Goal: Transaction & Acquisition: Purchase product/service

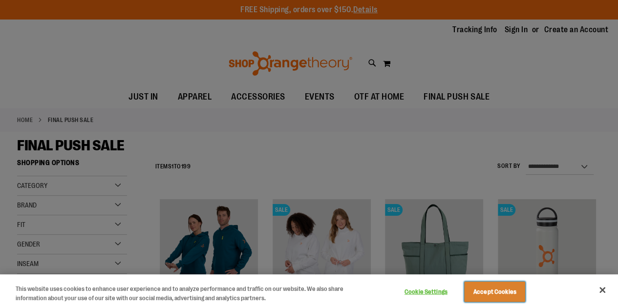
click at [515, 292] on button "Accept Cookies" at bounding box center [494, 292] width 61 height 21
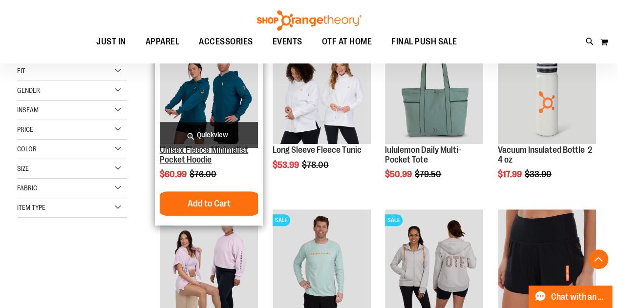
scroll to position [244, 0]
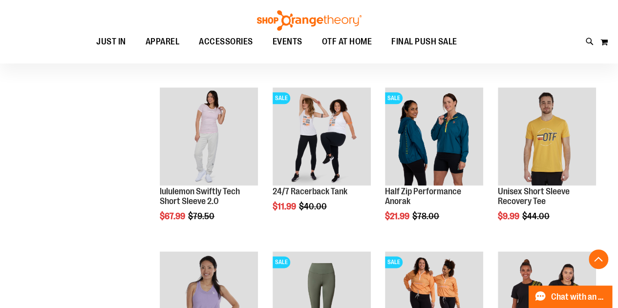
scroll to position [586, 0]
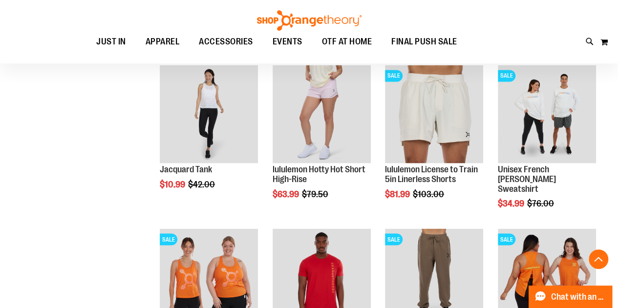
scroll to position [782, 0]
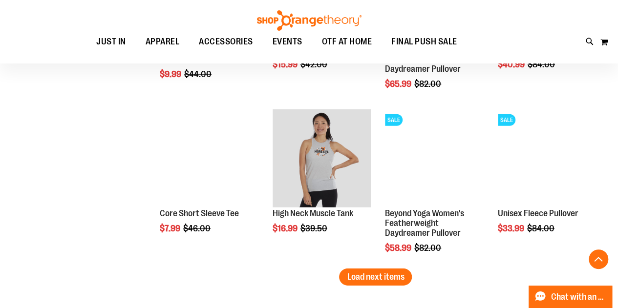
scroll to position [1417, 0]
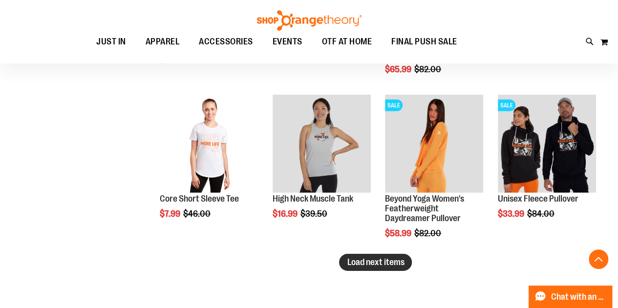
click at [387, 263] on span "Load next items" at bounding box center [375, 262] width 57 height 10
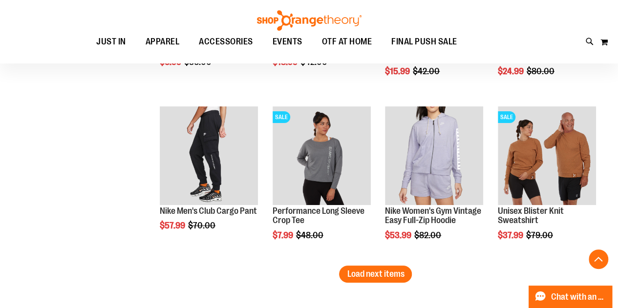
scroll to position [1954, 0]
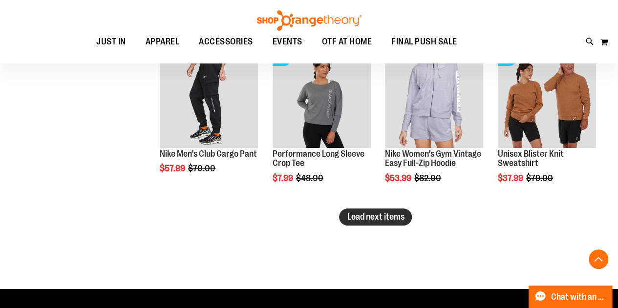
click at [388, 213] on span "Load next items" at bounding box center [375, 217] width 57 height 10
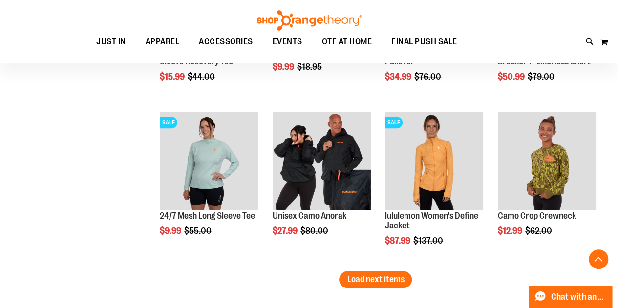
scroll to position [2394, 0]
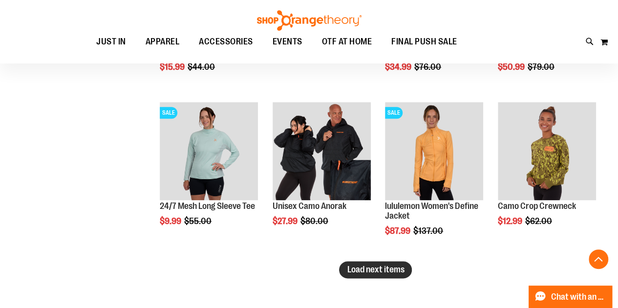
click at [366, 273] on span "Load next items" at bounding box center [375, 270] width 57 height 10
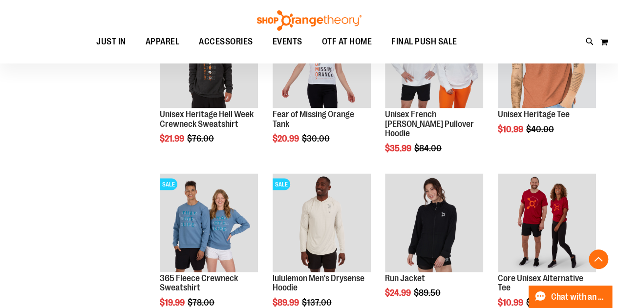
scroll to position [2883, 0]
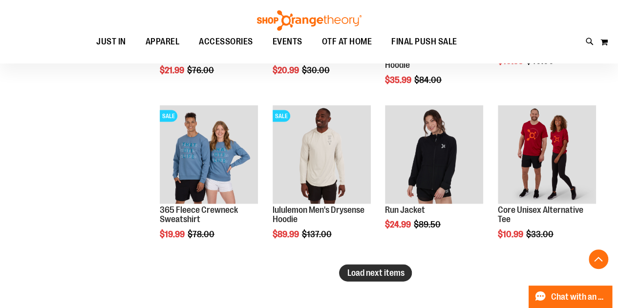
click at [384, 277] on span "Load next items" at bounding box center [375, 273] width 57 height 10
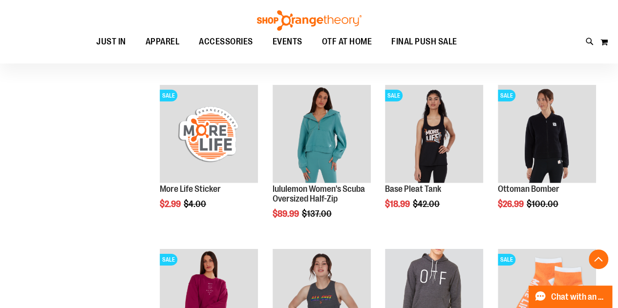
scroll to position [3371, 0]
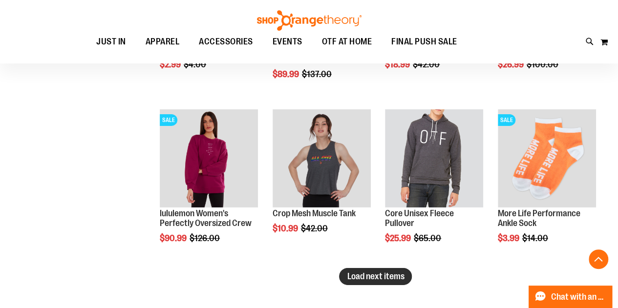
click at [374, 278] on span "Load next items" at bounding box center [375, 277] width 57 height 10
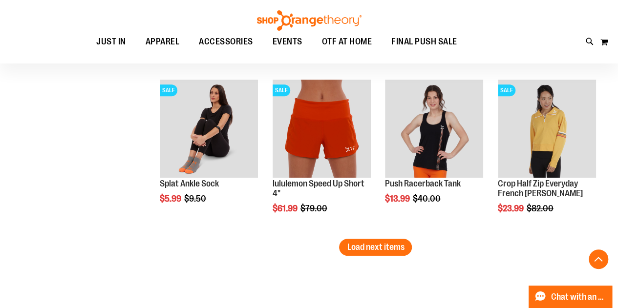
scroll to position [3909, 0]
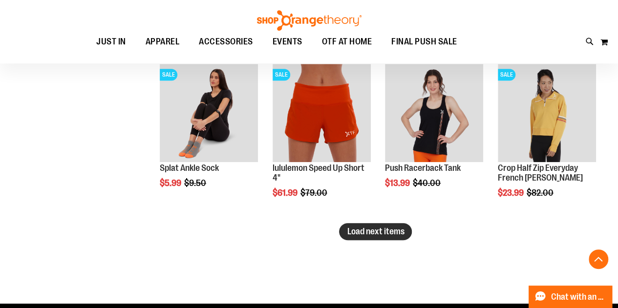
click at [366, 231] on span "Load next items" at bounding box center [375, 232] width 57 height 10
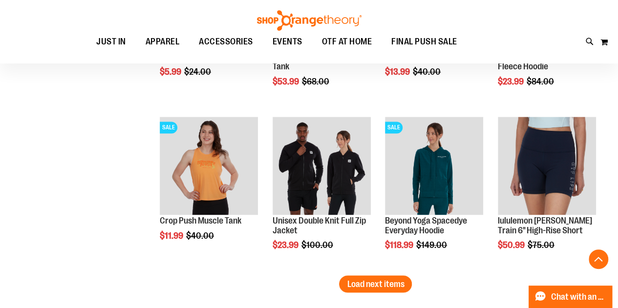
scroll to position [4348, 0]
click at [366, 285] on span "Load next items" at bounding box center [375, 284] width 57 height 10
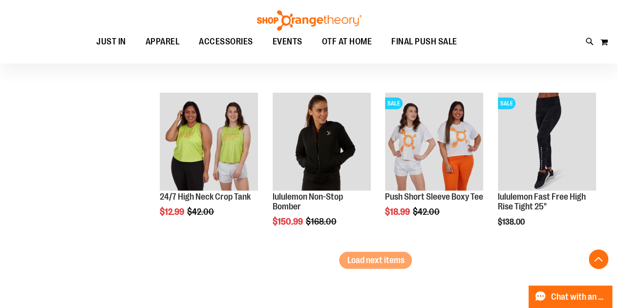
scroll to position [4886, 0]
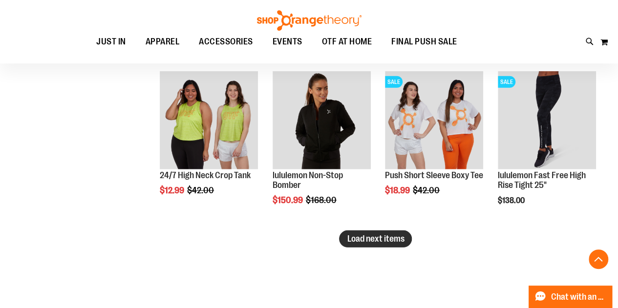
click at [385, 240] on span "Load next items" at bounding box center [375, 239] width 57 height 10
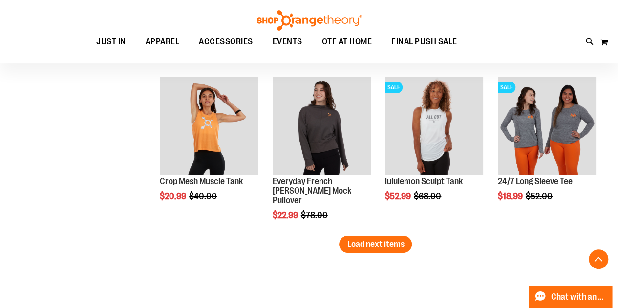
scroll to position [5374, 0]
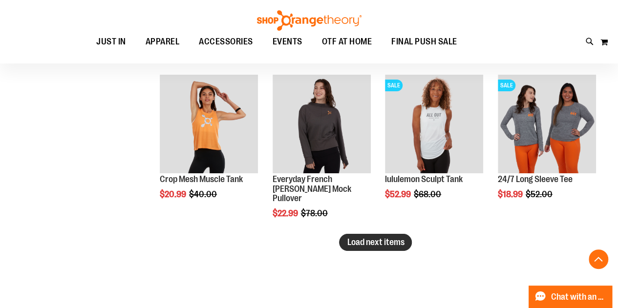
click at [385, 247] on button "Load next items" at bounding box center [375, 242] width 73 height 17
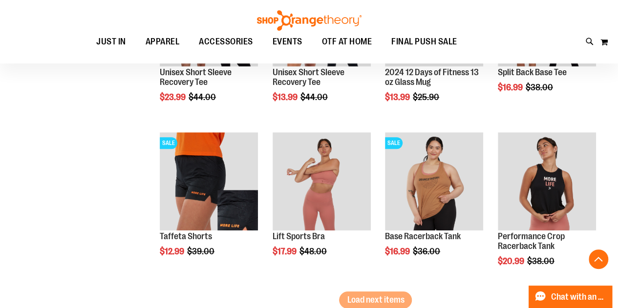
scroll to position [5814, 0]
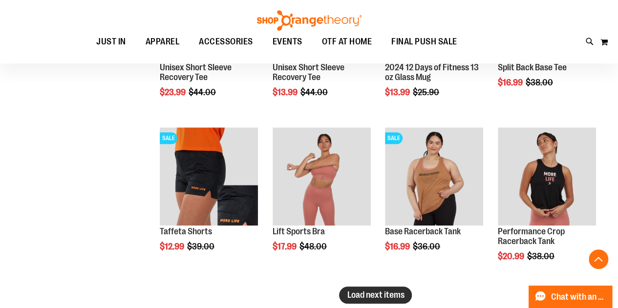
click at [373, 296] on span "Load next items" at bounding box center [375, 295] width 57 height 10
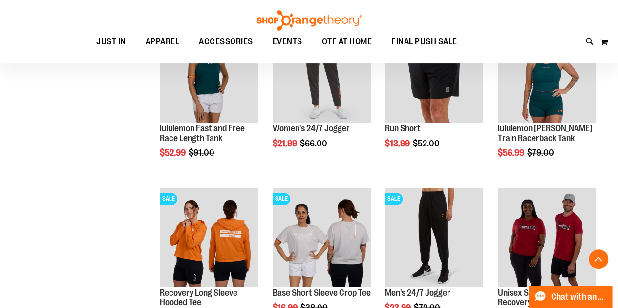
scroll to position [6351, 0]
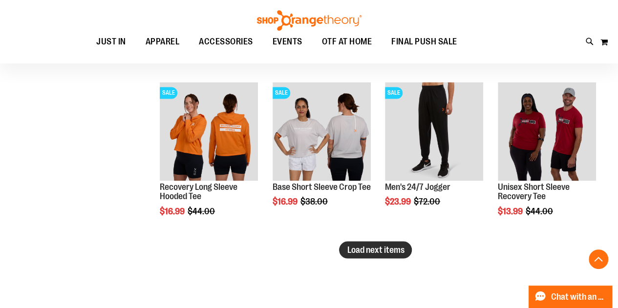
click at [365, 249] on span "Load next items" at bounding box center [375, 250] width 57 height 10
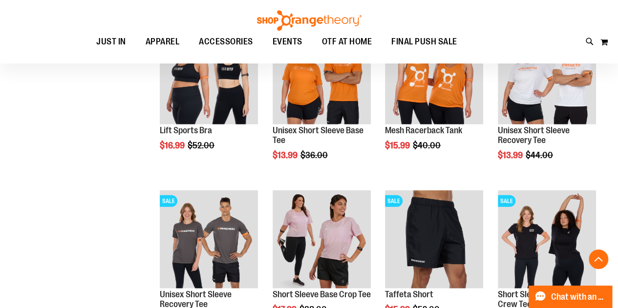
scroll to position [6840, 0]
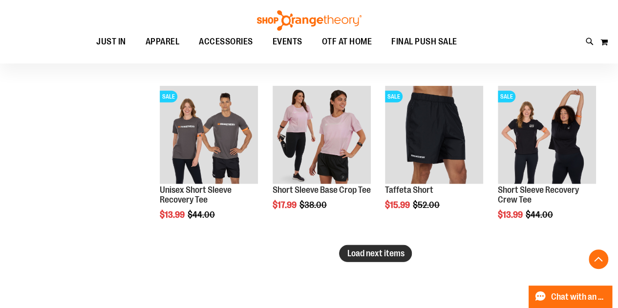
click at [388, 253] on span "Load next items" at bounding box center [375, 254] width 57 height 10
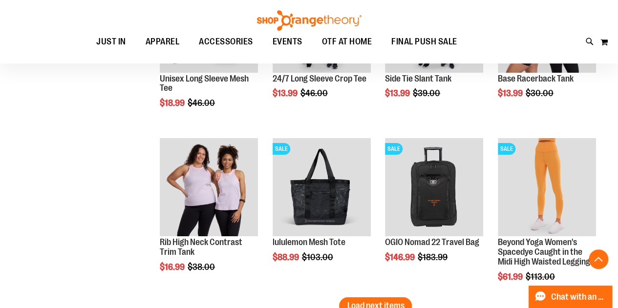
scroll to position [7329, 0]
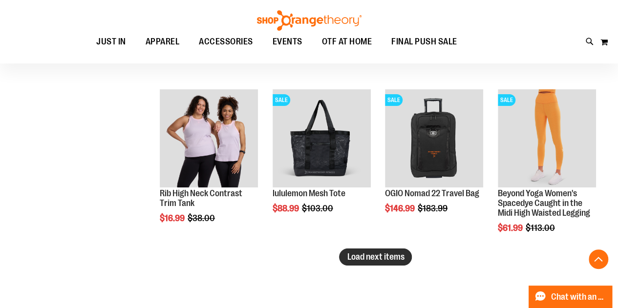
click at [390, 257] on span "Load next items" at bounding box center [375, 257] width 57 height 10
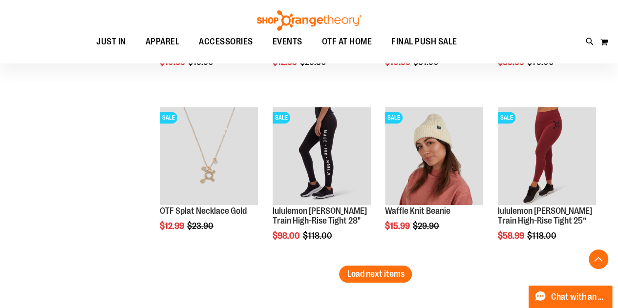
scroll to position [7817, 0]
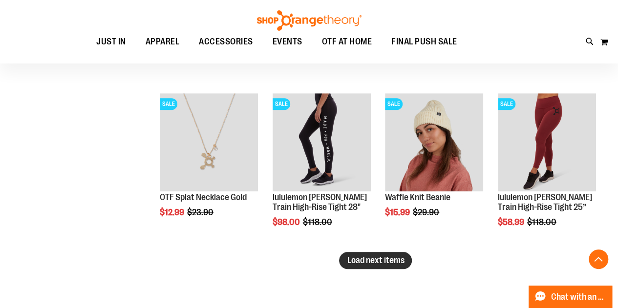
click at [359, 262] on span "Load next items" at bounding box center [375, 261] width 57 height 10
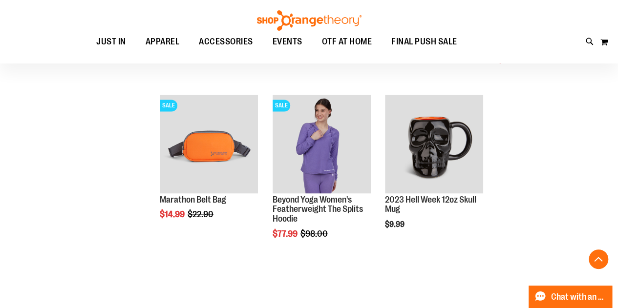
scroll to position [8159, 0]
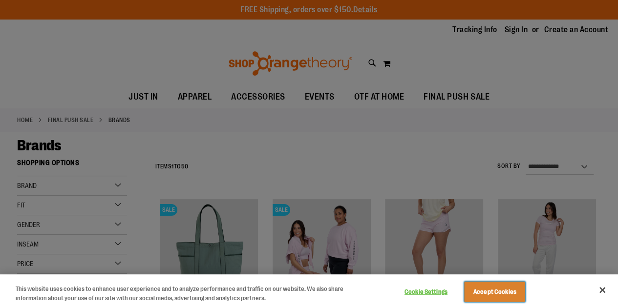
click at [486, 296] on button "Accept Cookies" at bounding box center [494, 292] width 61 height 21
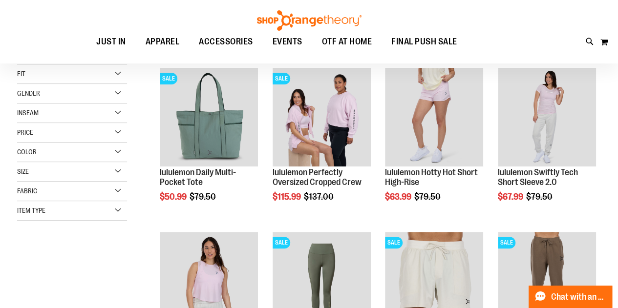
scroll to position [147, 0]
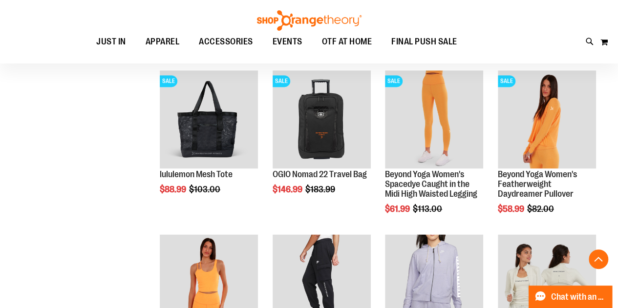
scroll to position [635, 0]
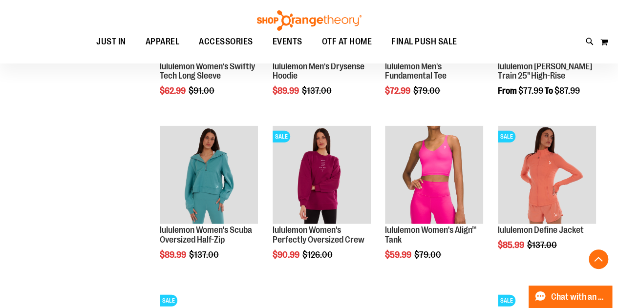
scroll to position [1417, 0]
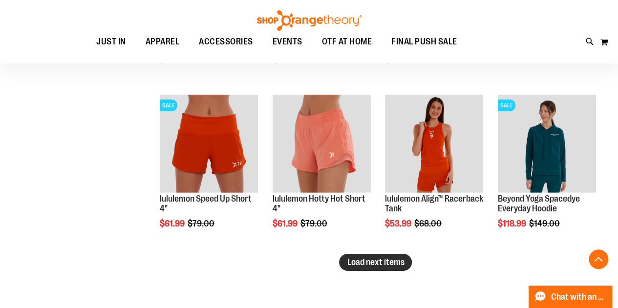
click at [398, 261] on span "Load next items" at bounding box center [375, 262] width 57 height 10
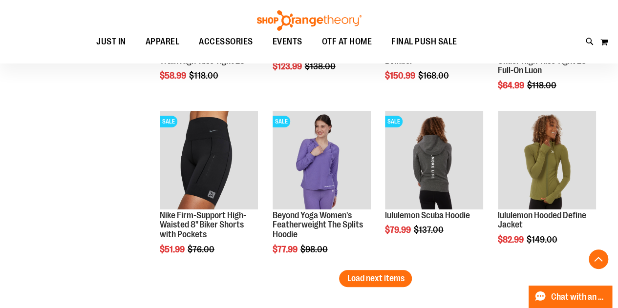
scroll to position [1905, 0]
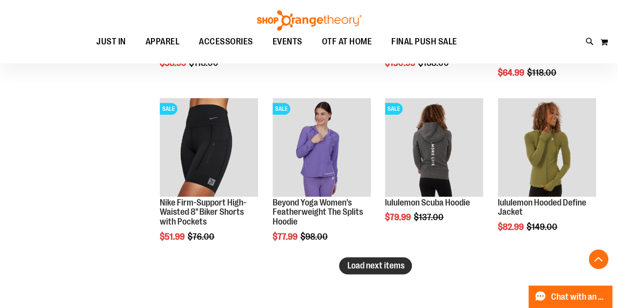
click at [385, 261] on span "Load next items" at bounding box center [375, 266] width 57 height 10
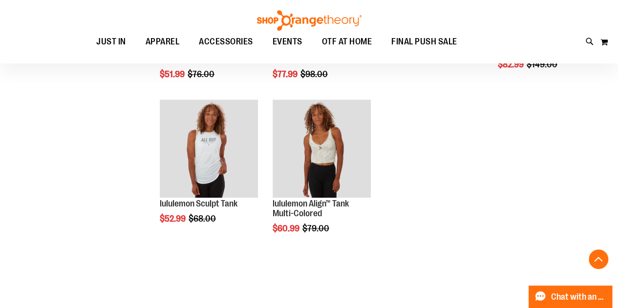
scroll to position [2101, 0]
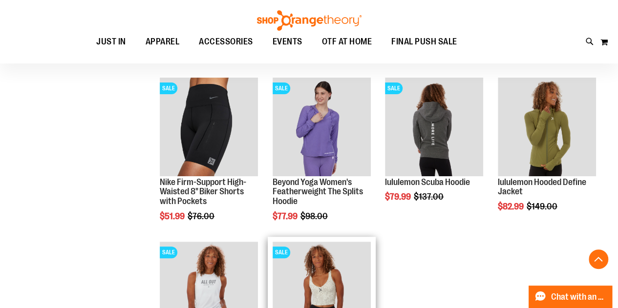
scroll to position [1857, 0]
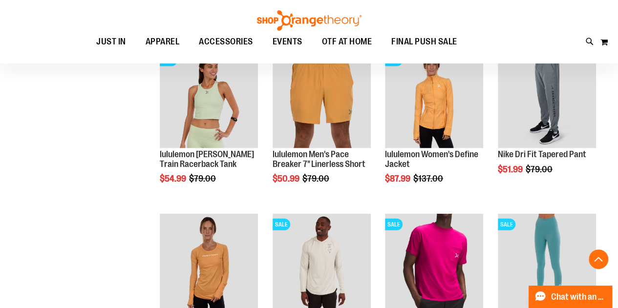
scroll to position [879, 0]
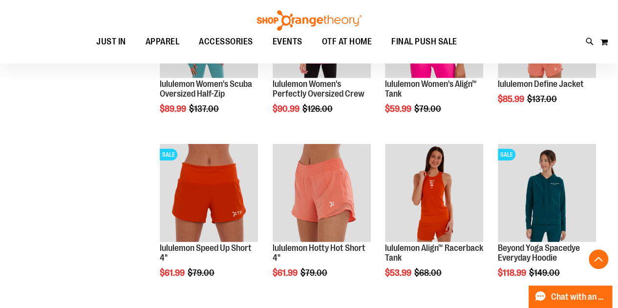
scroll to position [1368, 0]
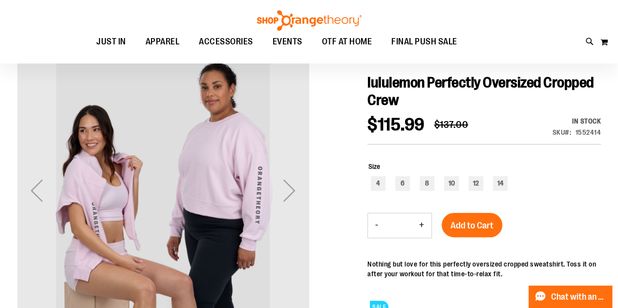
scroll to position [98, 0]
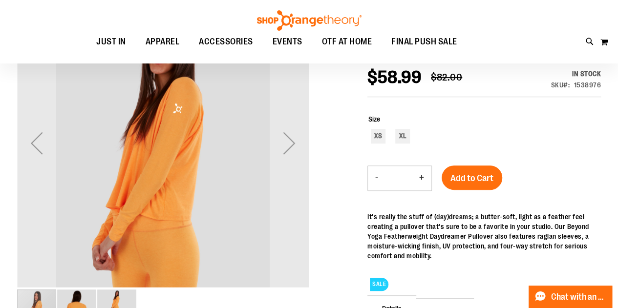
scroll to position [98, 0]
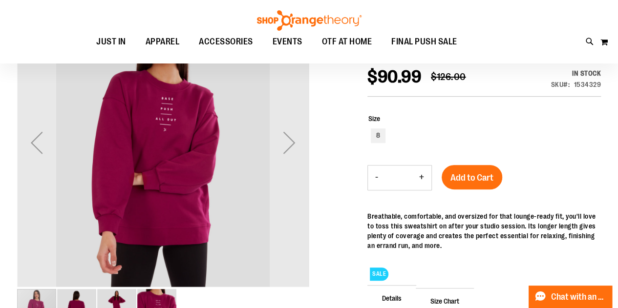
scroll to position [147, 0]
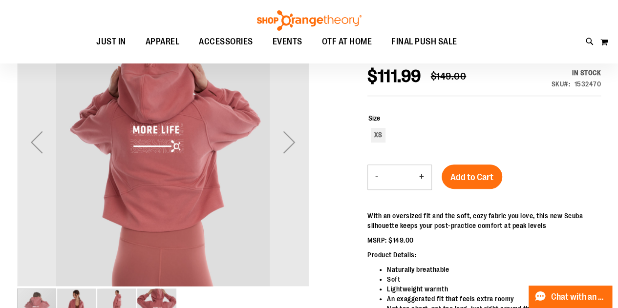
scroll to position [147, 0]
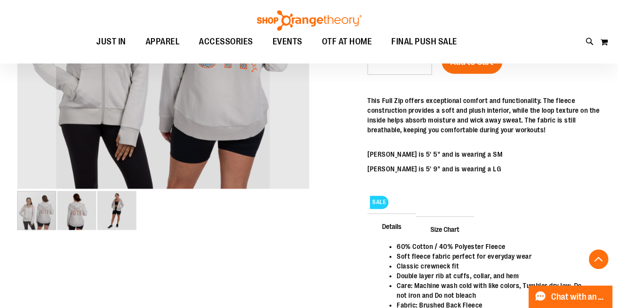
scroll to position [244, 0]
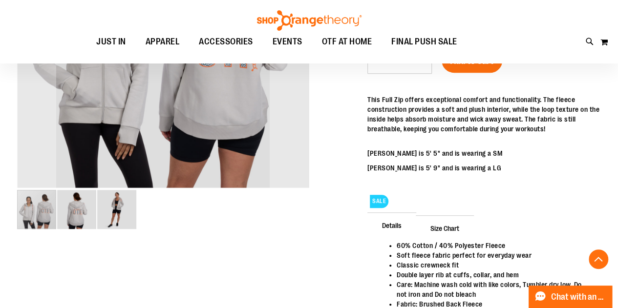
click at [120, 205] on img "image 3 of 3" at bounding box center [116, 209] width 39 height 39
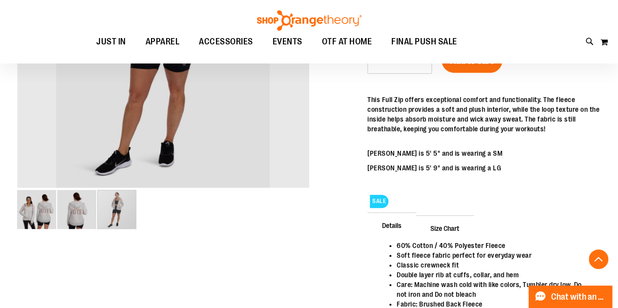
click at [81, 223] on img "image 2 of 3" at bounding box center [76, 209] width 39 height 39
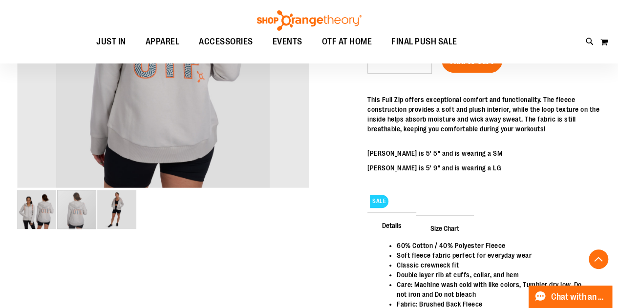
click at [38, 216] on img "image 1 of 3" at bounding box center [36, 209] width 39 height 39
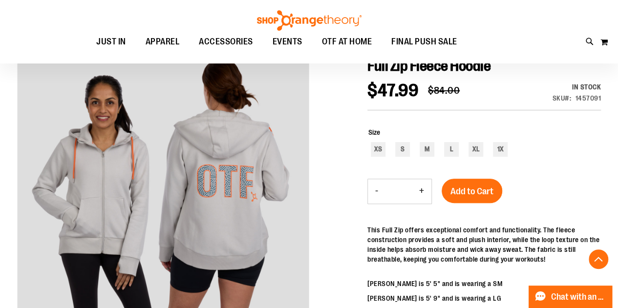
scroll to position [98, 0]
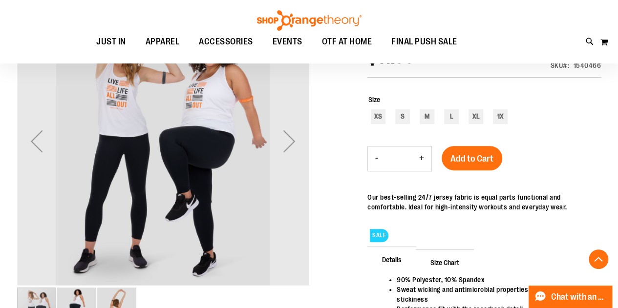
scroll to position [293, 0]
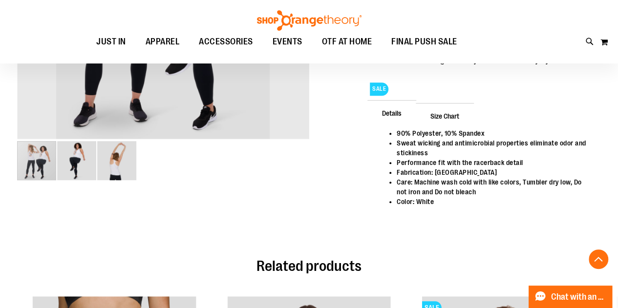
click at [71, 165] on img "image 2 of 3" at bounding box center [76, 160] width 39 height 39
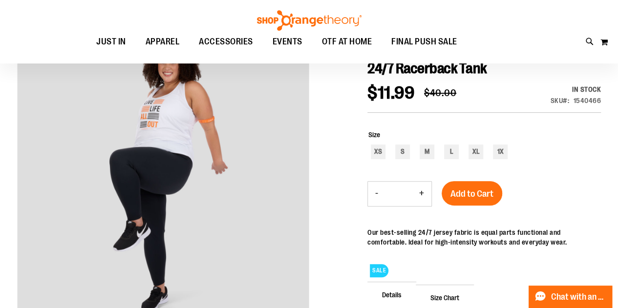
scroll to position [98, 0]
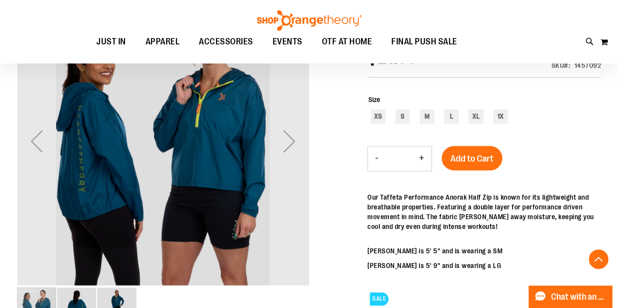
scroll to position [244, 0]
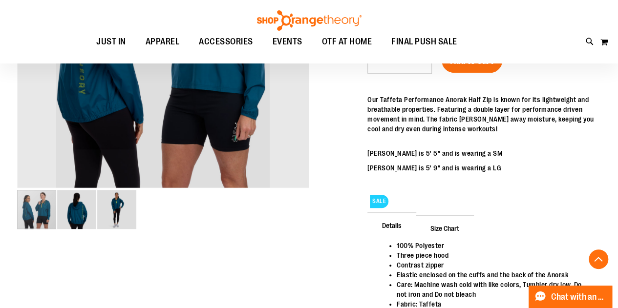
click at [87, 211] on img "image 2 of 3" at bounding box center [76, 209] width 39 height 39
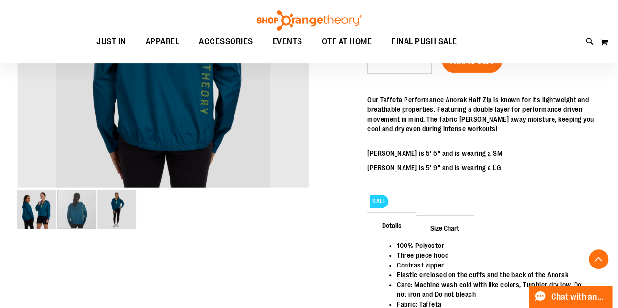
click at [118, 211] on img "image 3 of 3" at bounding box center [116, 209] width 39 height 39
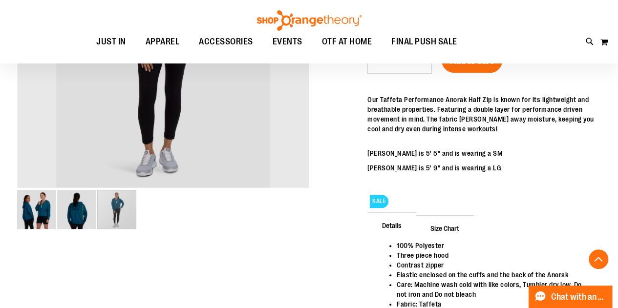
click at [28, 218] on img "image 1 of 3" at bounding box center [36, 209] width 39 height 39
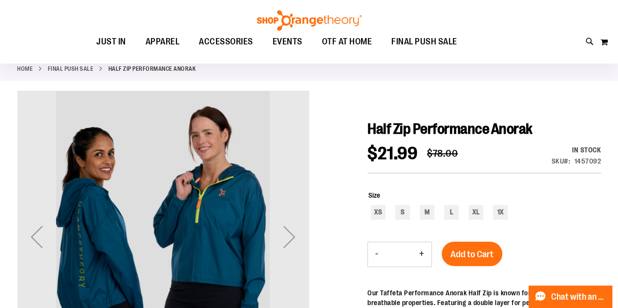
scroll to position [49, 0]
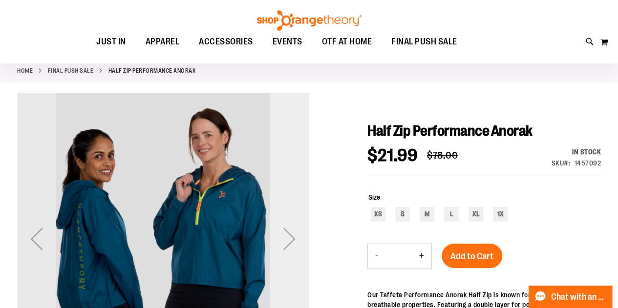
click at [292, 235] on div "Next" at bounding box center [289, 238] width 39 height 39
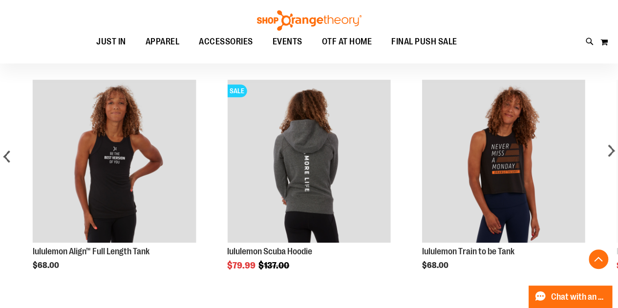
scroll to position [586, 0]
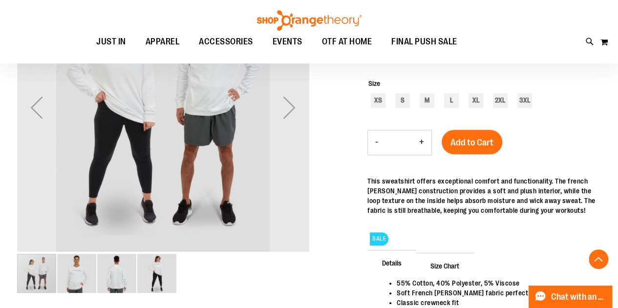
scroll to position [195, 0]
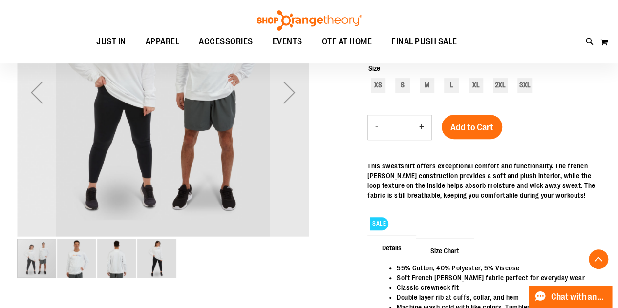
click at [83, 259] on img "image 2 of 4" at bounding box center [76, 258] width 39 height 39
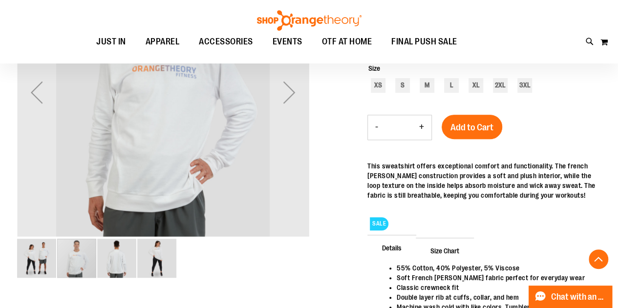
click at [170, 263] on img "image 4 of 4" at bounding box center [156, 258] width 39 height 39
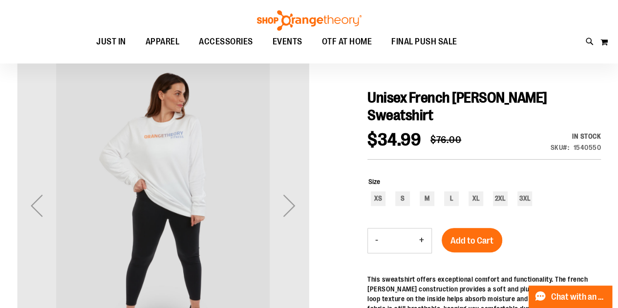
scroll to position [98, 0]
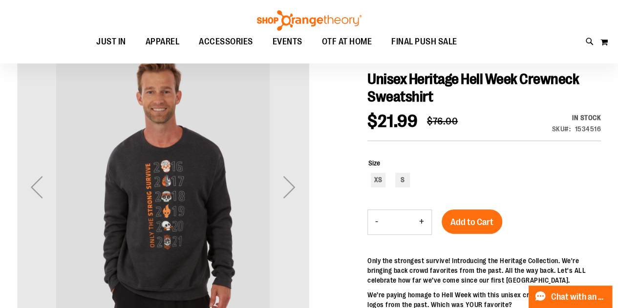
scroll to position [98, 0]
